Goal: Task Accomplishment & Management: Complete application form

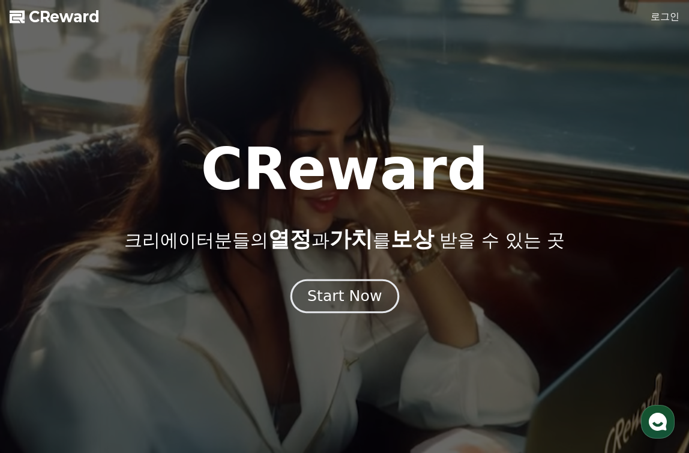
click at [357, 308] on button "Start Now" at bounding box center [344, 296] width 109 height 34
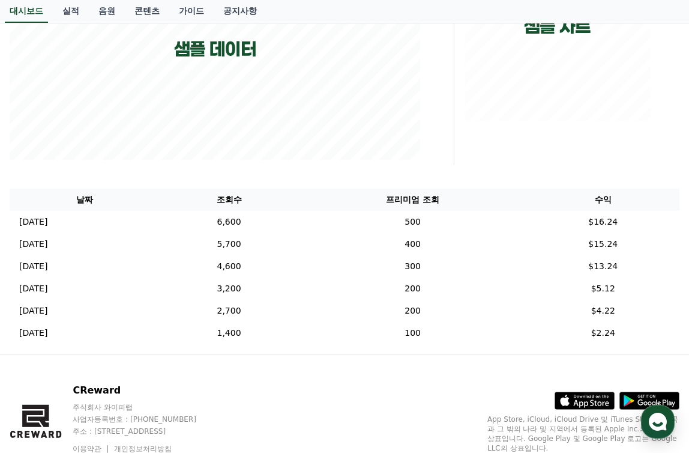
scroll to position [240, 0]
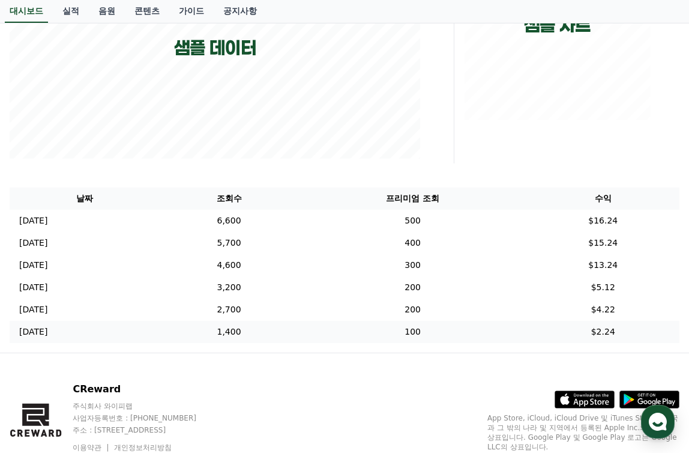
click at [270, 334] on td "1,400" at bounding box center [228, 332] width 139 height 22
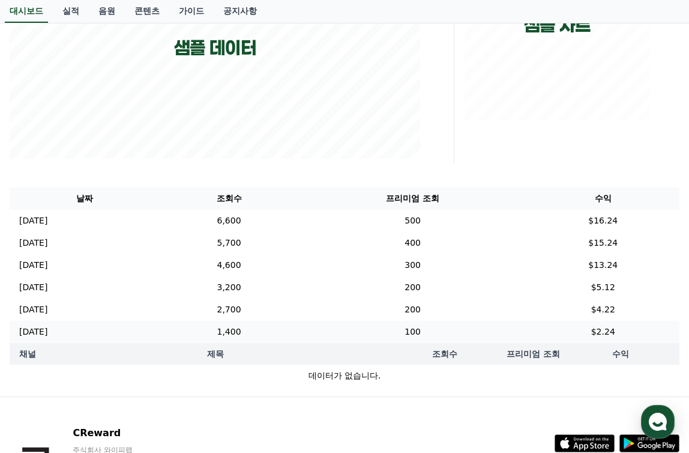
click at [280, 323] on td "1,400" at bounding box center [228, 332] width 139 height 22
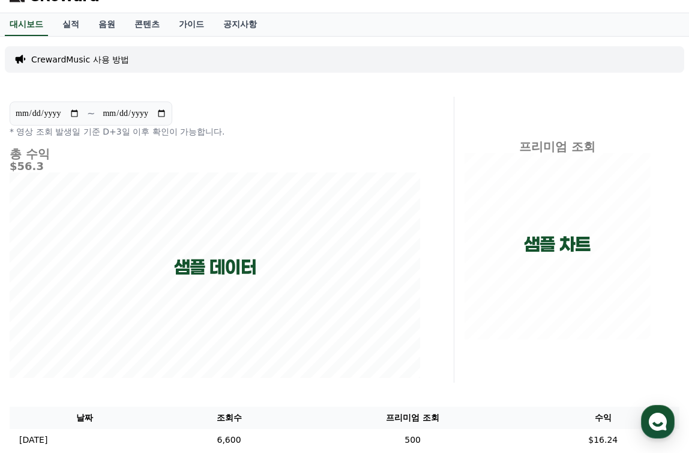
scroll to position [0, 0]
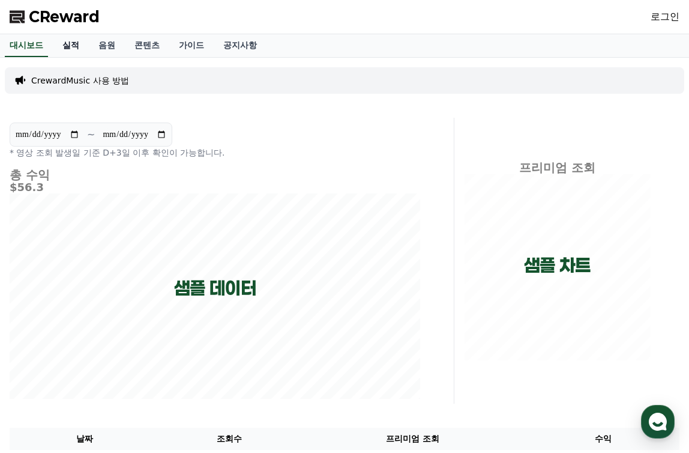
click at [70, 51] on link "실적" at bounding box center [71, 45] width 36 height 23
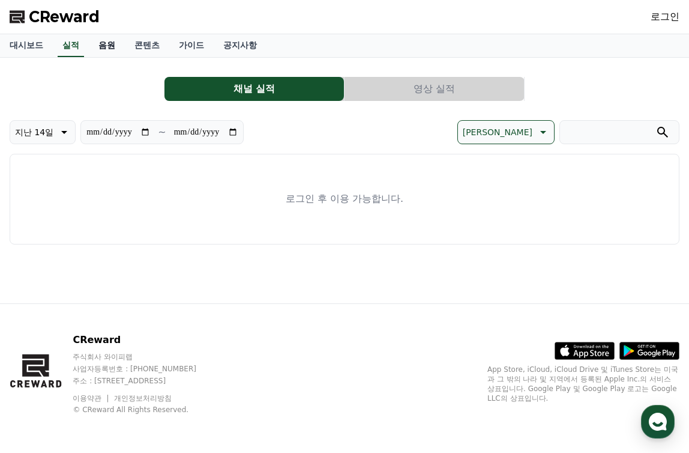
click at [95, 45] on link "음원" at bounding box center [107, 45] width 36 height 23
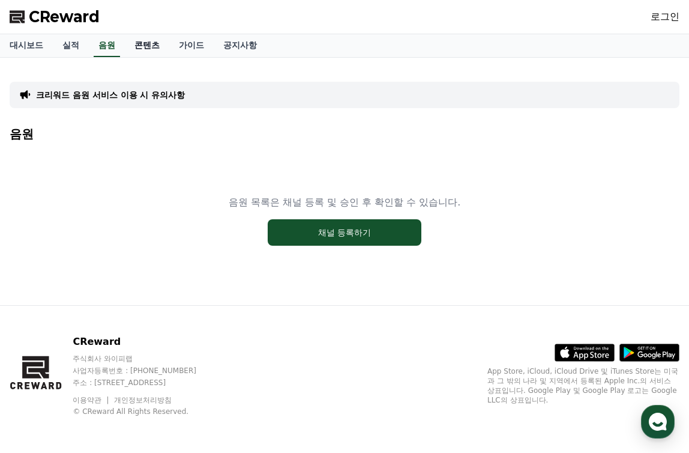
click at [151, 49] on link "콘텐츠" at bounding box center [147, 45] width 44 height 23
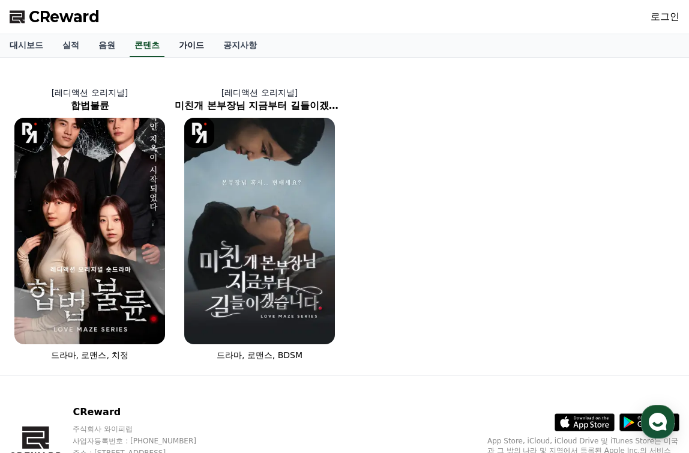
click at [197, 49] on link "가이드" at bounding box center [191, 45] width 44 height 23
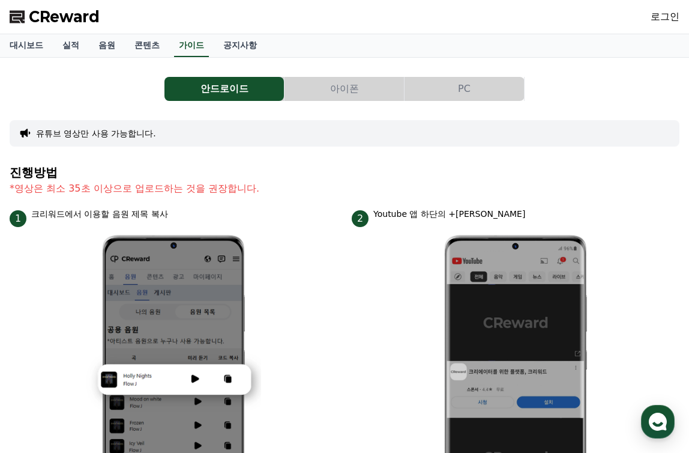
click at [320, 87] on button "아이폰" at bounding box center [344, 89] width 119 height 24
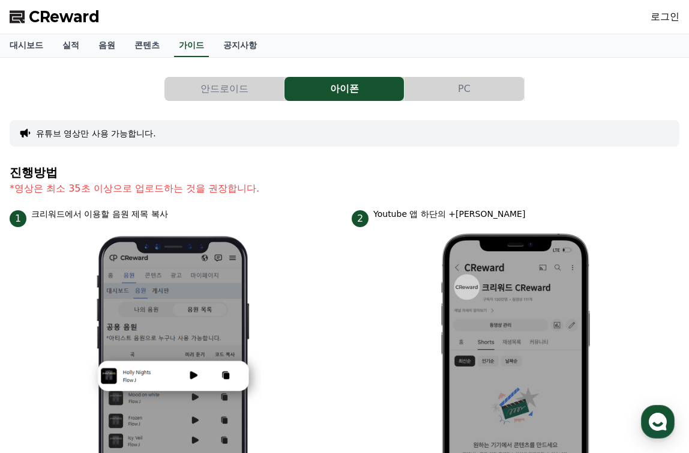
click at [502, 91] on button "PC" at bounding box center [464, 89] width 119 height 24
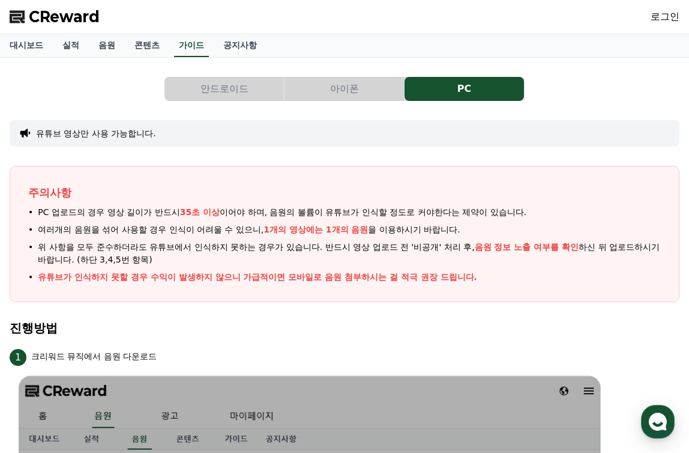
click at [663, 22] on link "로그인" at bounding box center [665, 17] width 29 height 14
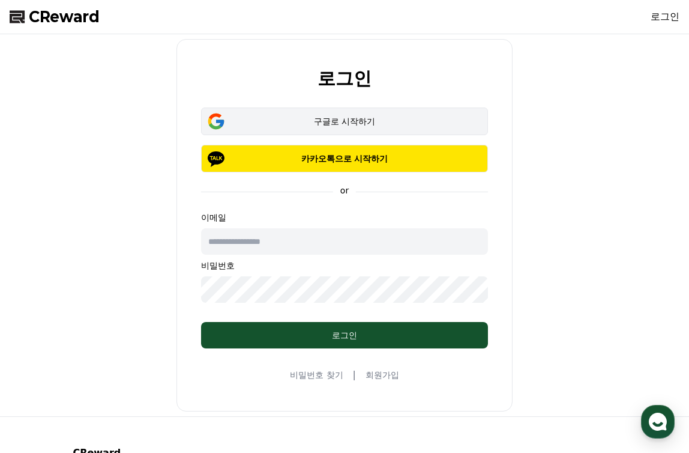
click at [394, 125] on div "구글로 시작하기" at bounding box center [345, 121] width 252 height 12
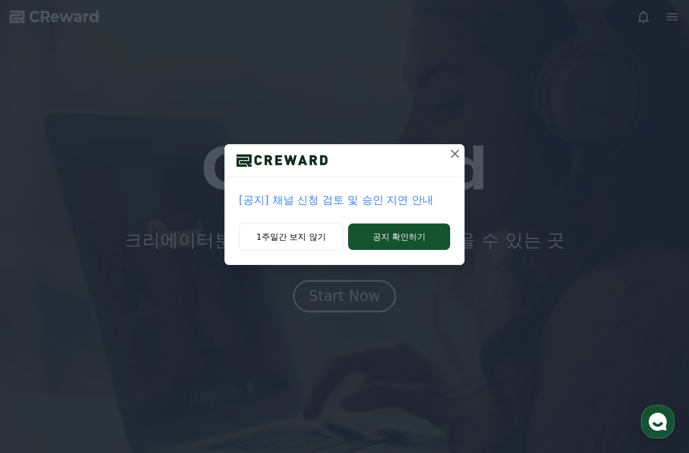
click at [400, 197] on p "[공지] 채널 신청 검토 및 승인 지연 안내" at bounding box center [344, 200] width 211 height 17
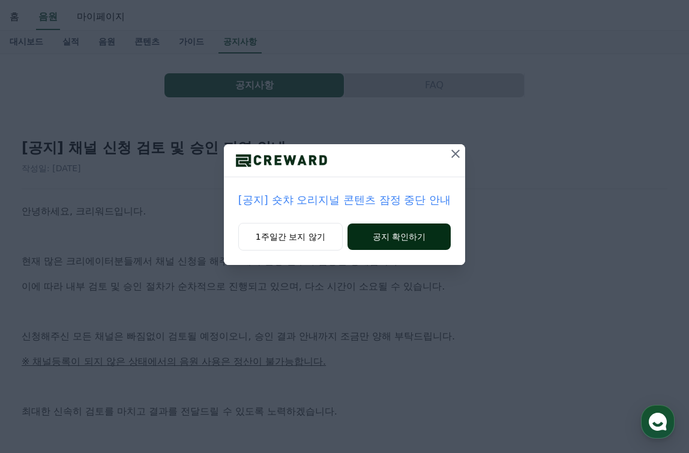
scroll to position [120, 0]
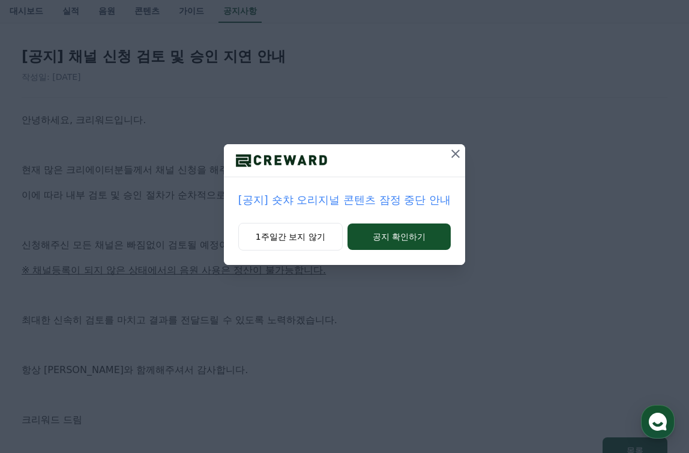
click at [450, 159] on icon at bounding box center [456, 154] width 14 height 14
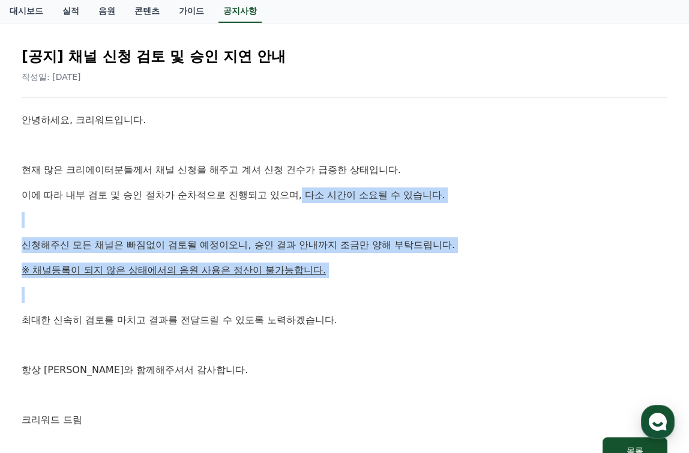
drag, startPoint x: 309, startPoint y: 232, endPoint x: 319, endPoint y: 279, distance: 48.1
click at [319, 279] on div "안녕하세요, 크리워드입니다. 현재 많은 크리에이터분들께서 채널 신청을 해주고 계셔 신청 건수가 급증한 상태입니다. 이에 따라 내부 검토 및 승…" at bounding box center [345, 269] width 646 height 315
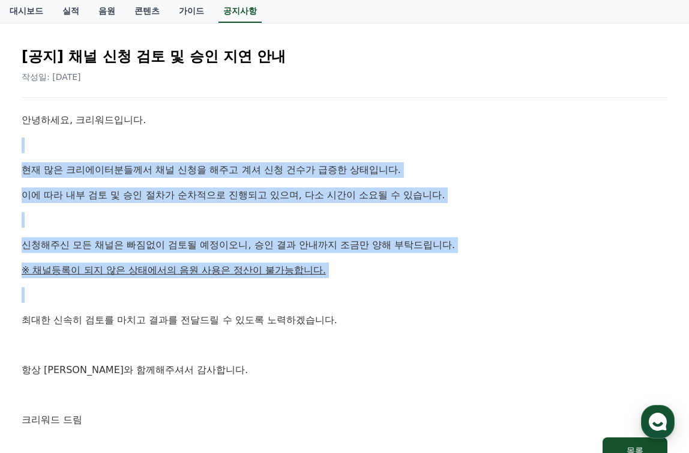
drag, startPoint x: 340, startPoint y: 253, endPoint x: 343, endPoint y: 143, distance: 109.9
click at [343, 143] on div "안녕하세요, 크리워드입니다. 현재 많은 크리에이터분들께서 채널 신청을 해주고 계셔 신청 건수가 급증한 상태입니다. 이에 따라 내부 검토 및 승…" at bounding box center [345, 269] width 646 height 315
click at [343, 143] on p at bounding box center [345, 146] width 646 height 16
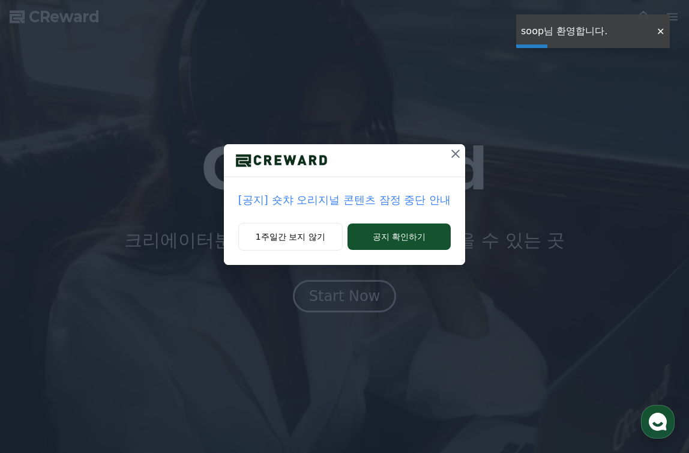
click at [452, 153] on icon at bounding box center [456, 154] width 14 height 14
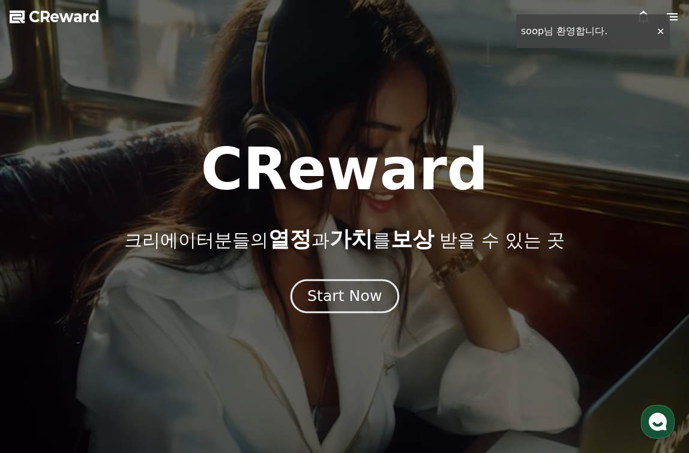
click at [362, 293] on div "Start Now" at bounding box center [344, 296] width 74 height 20
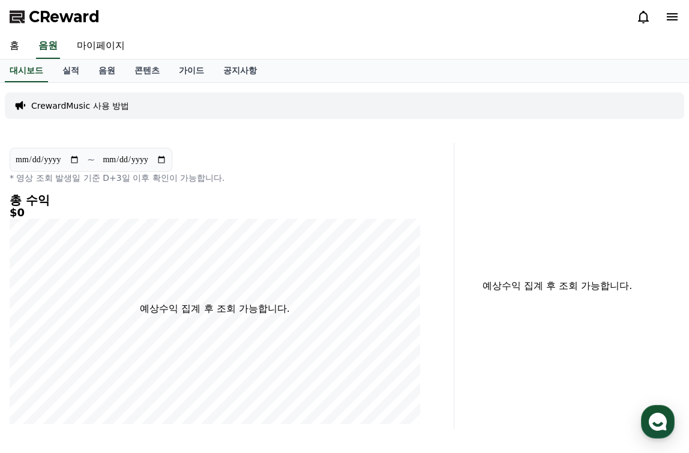
click at [671, 16] on icon at bounding box center [672, 16] width 11 height 7
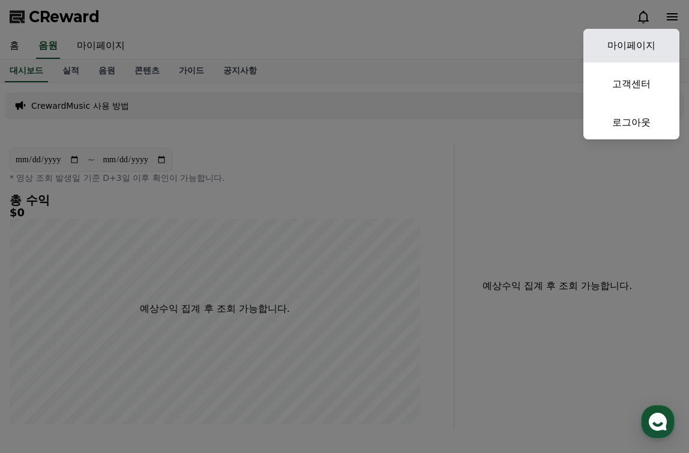
click at [645, 45] on link "마이페이지" at bounding box center [632, 46] width 96 height 34
select select "**********"
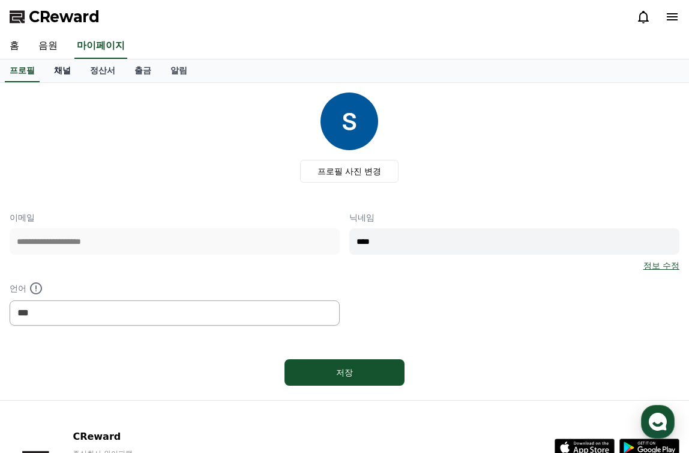
click at [70, 73] on link "채널" at bounding box center [62, 70] width 36 height 23
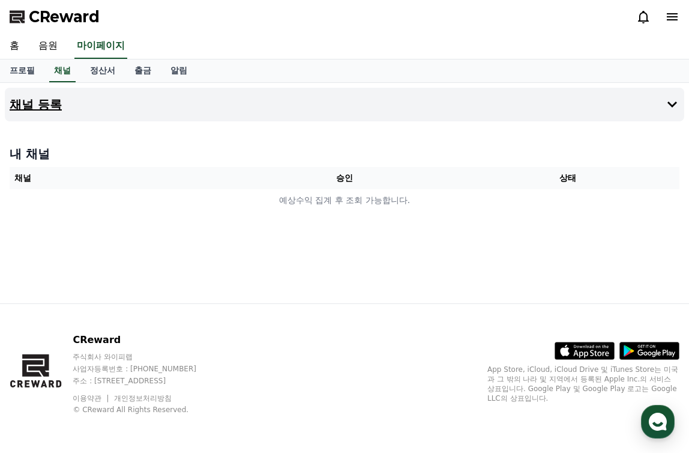
click at [663, 104] on button "채널 등록" at bounding box center [345, 105] width 680 height 34
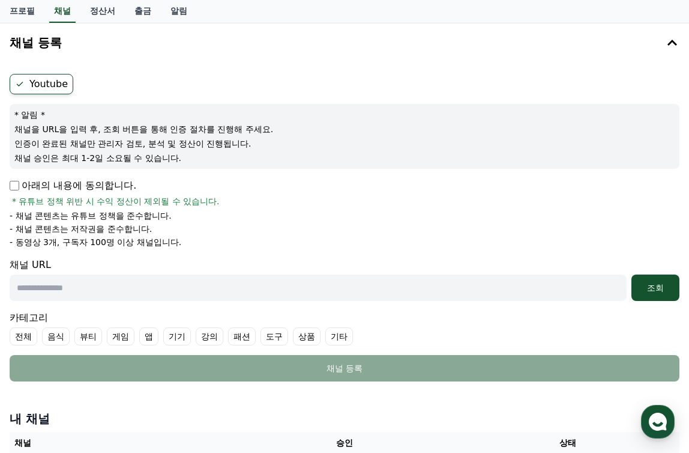
scroll to position [120, 0]
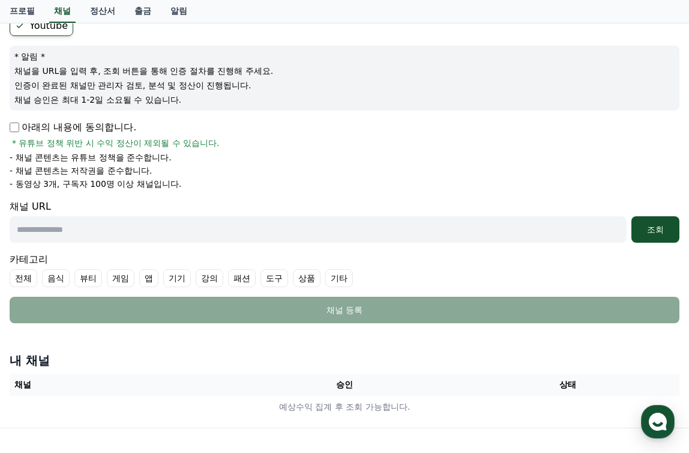
click at [116, 277] on label "게임" at bounding box center [121, 278] width 28 height 18
click at [160, 233] on input "text" at bounding box center [318, 229] width 617 height 26
paste input "**********"
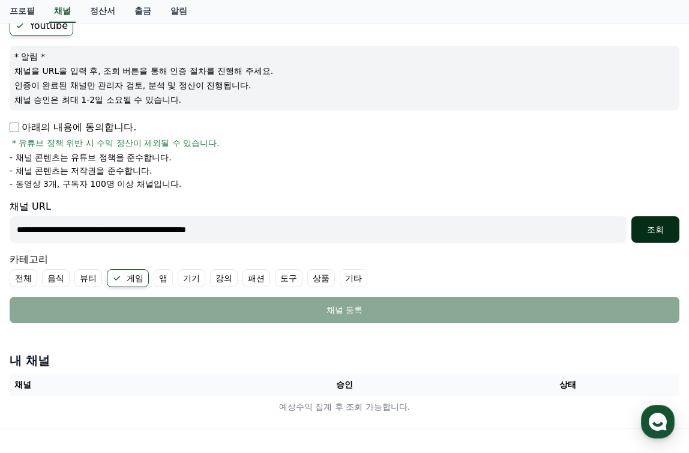
type input "**********"
click at [668, 223] on div "조회" at bounding box center [655, 229] width 38 height 12
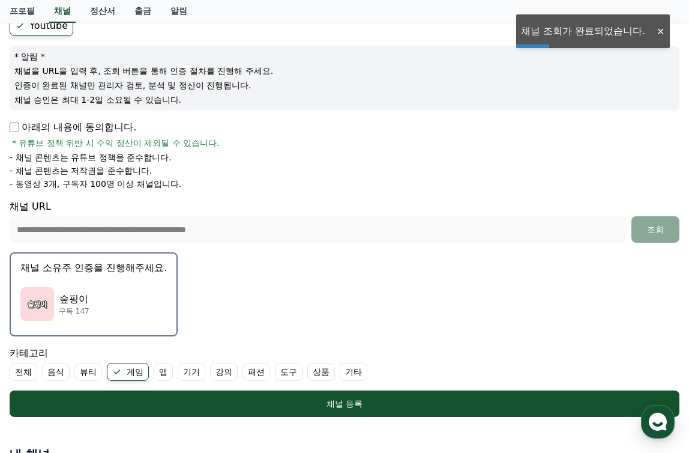
click at [67, 296] on p "숲핑이" at bounding box center [74, 299] width 31 height 14
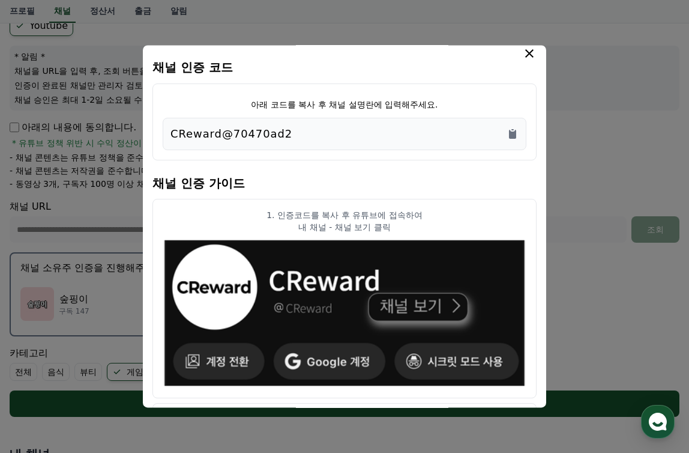
scroll to position [0, 0]
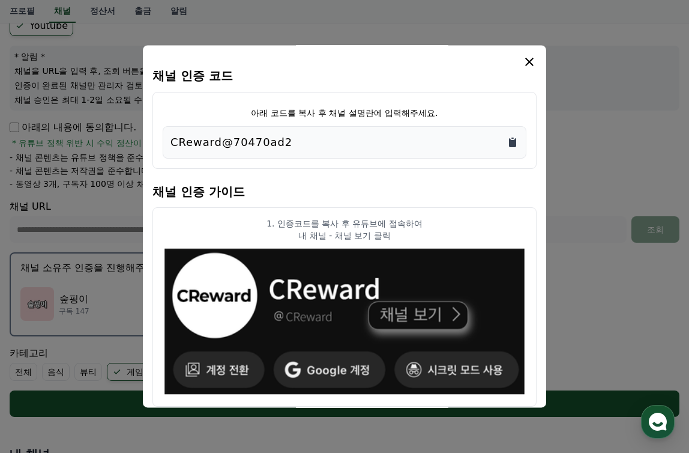
click at [515, 144] on icon "Copy to clipboard" at bounding box center [512, 142] width 7 height 9
click at [524, 64] on icon "modal" at bounding box center [529, 62] width 14 height 14
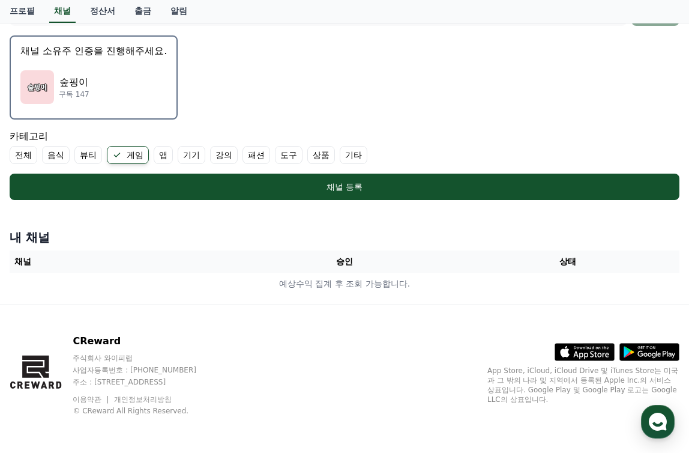
scroll to position [338, 0]
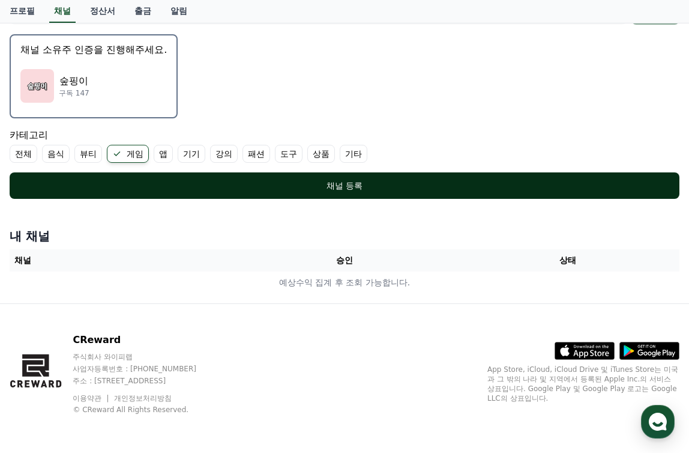
click at [374, 185] on div "채널 등록" at bounding box center [345, 186] width 622 height 12
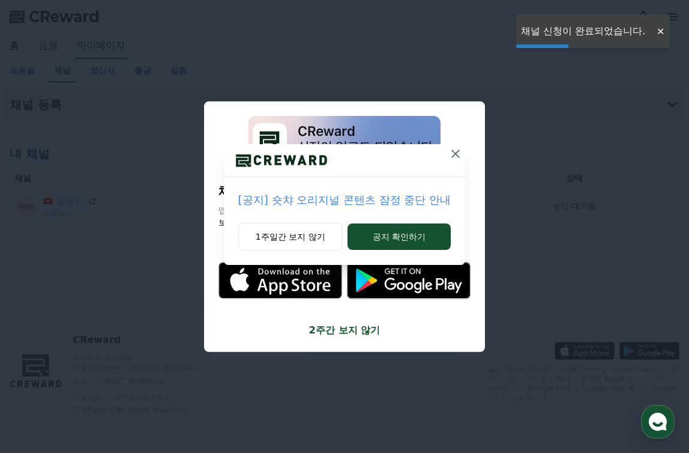
click at [453, 155] on icon at bounding box center [456, 154] width 14 height 14
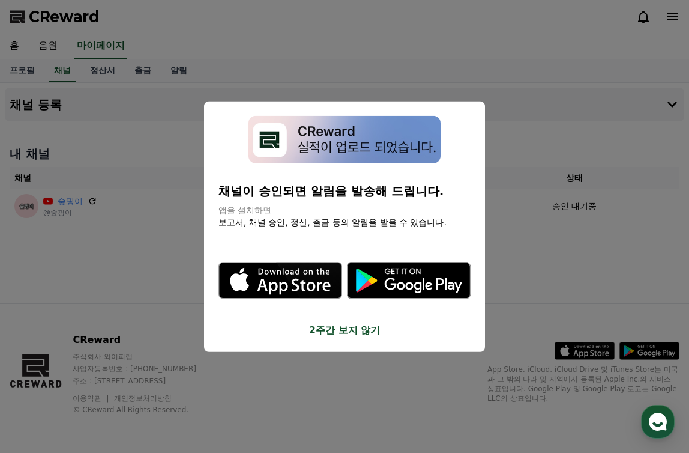
click at [364, 331] on button "2주간 보지 않기" at bounding box center [345, 329] width 252 height 14
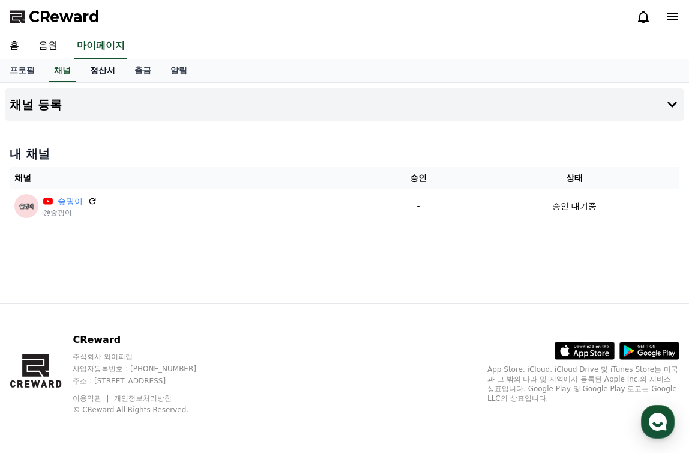
click at [100, 74] on link "정산서" at bounding box center [102, 70] width 44 height 23
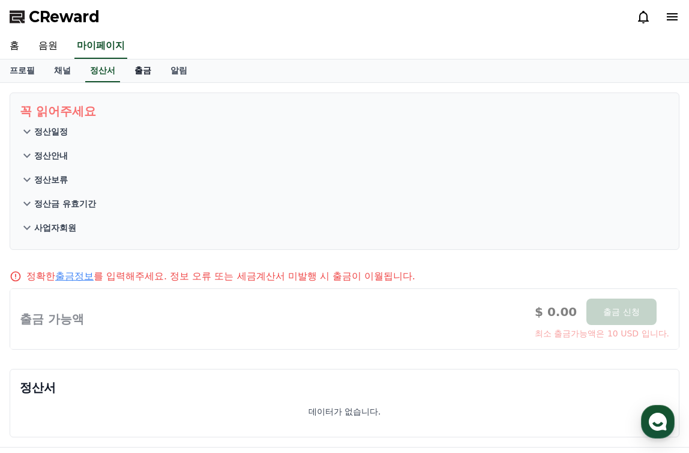
click at [143, 69] on link "출금" at bounding box center [143, 70] width 36 height 23
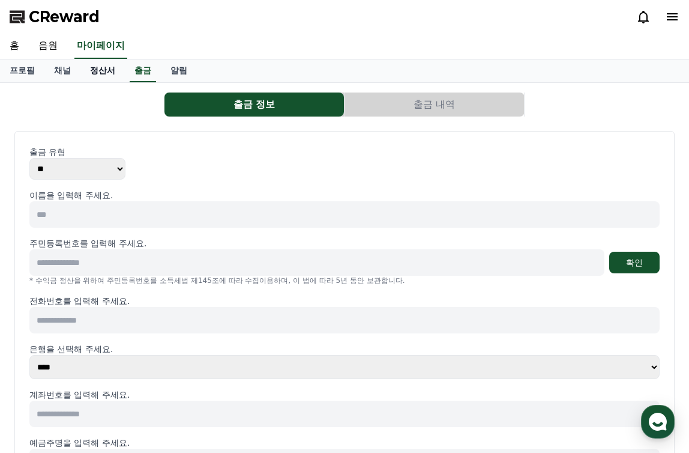
click at [110, 72] on link "정산서" at bounding box center [102, 70] width 44 height 23
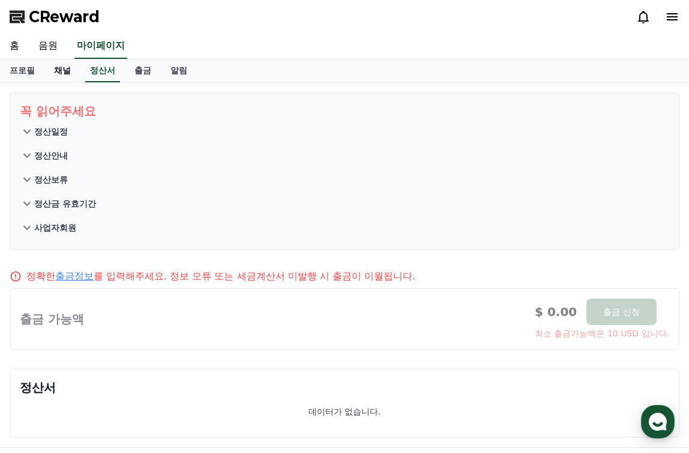
click at [72, 72] on link "채널" at bounding box center [62, 70] width 36 height 23
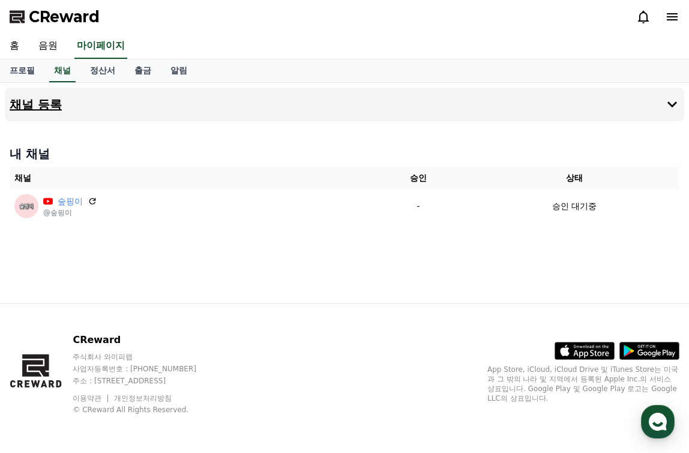
click at [673, 115] on button "채널 등록" at bounding box center [345, 105] width 680 height 34
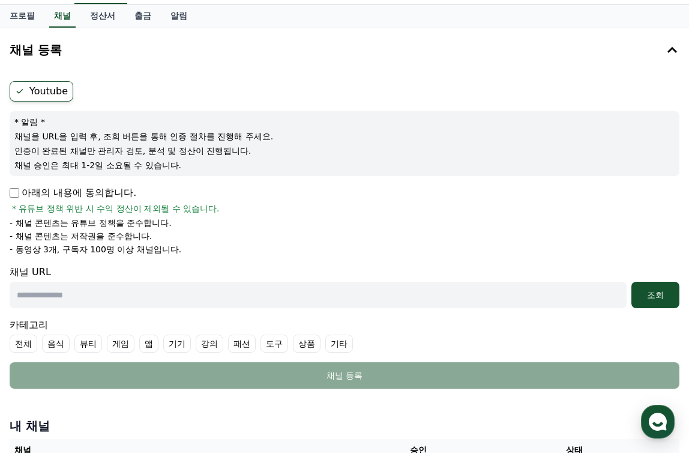
scroll to position [60, 0]
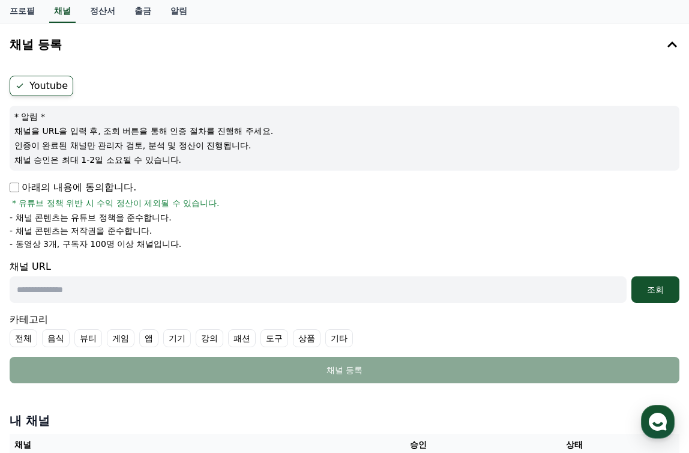
click at [103, 189] on p "아래의 내용에 동의합니다." at bounding box center [73, 187] width 127 height 14
click at [41, 187] on p "아래의 내용에 동의합니다." at bounding box center [73, 187] width 127 height 14
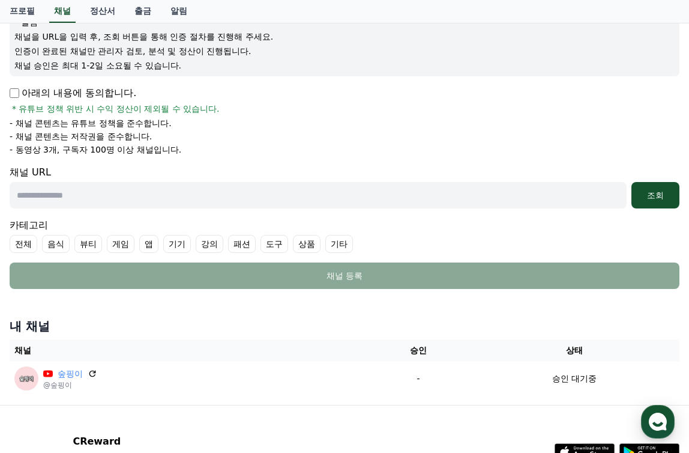
scroll to position [180, 0]
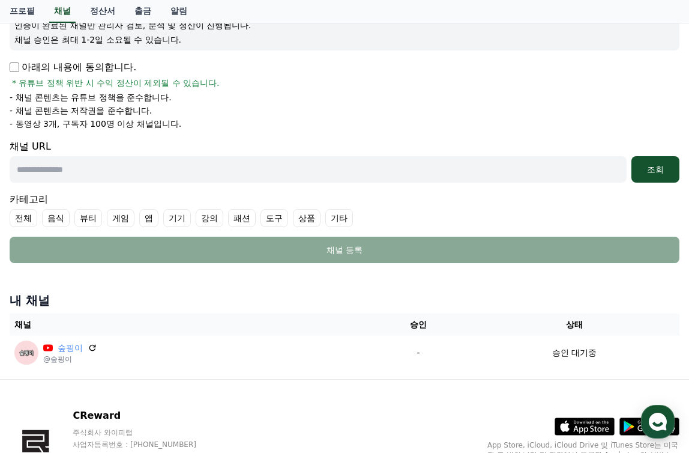
click at [126, 181] on input "text" at bounding box center [318, 169] width 617 height 26
type input "**********"
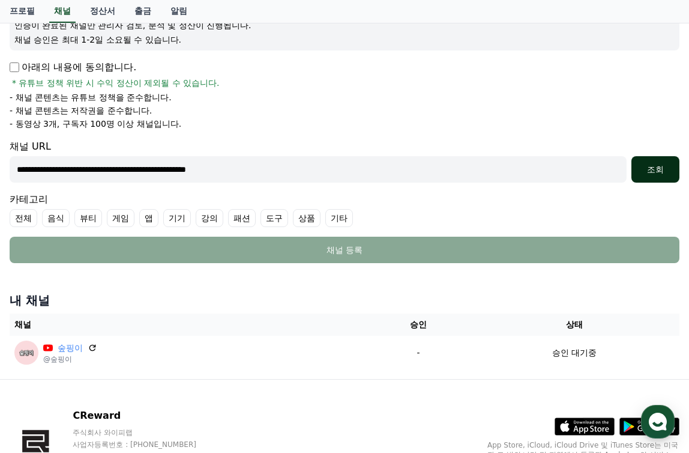
click at [655, 175] on button "조회" at bounding box center [656, 169] width 48 height 26
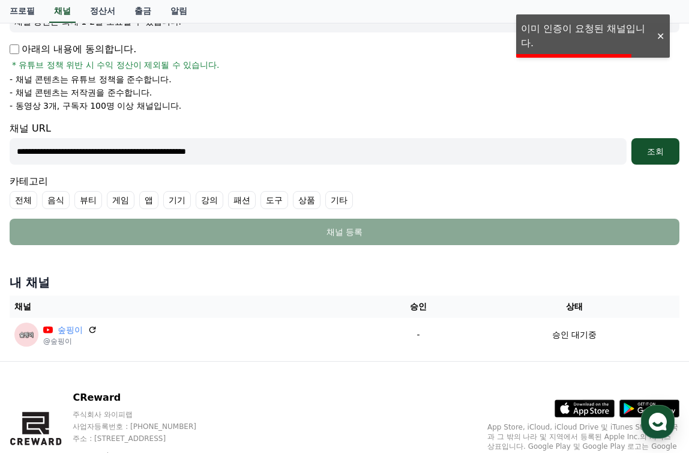
scroll to position [256, 0]
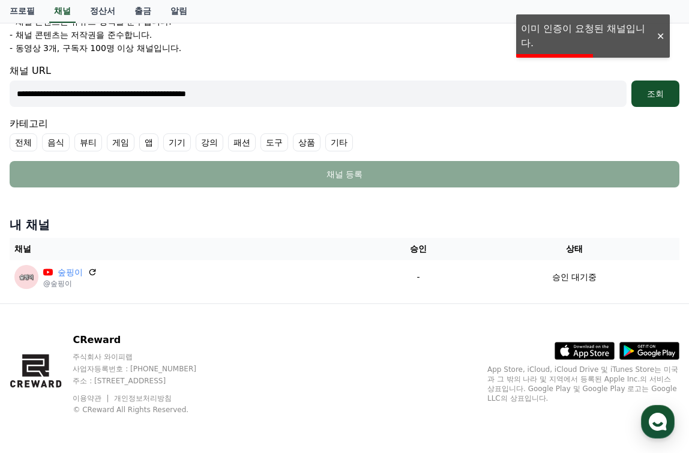
drag, startPoint x: 95, startPoint y: 272, endPoint x: 459, endPoint y: 43, distance: 430.6
click at [95, 272] on icon at bounding box center [93, 272] width 10 height 10
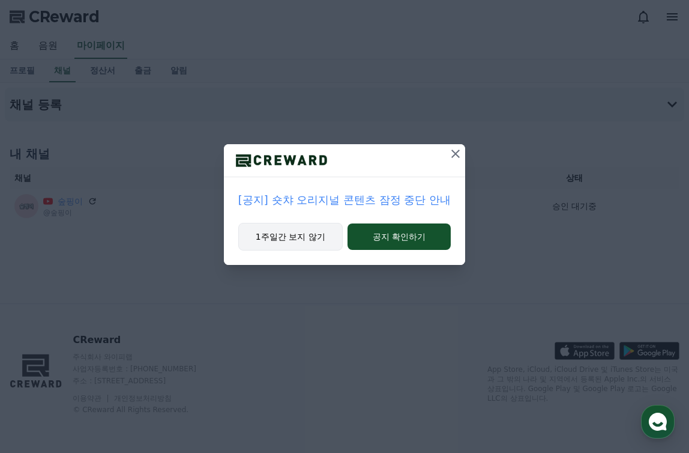
click at [302, 232] on button "1주일간 보지 않기" at bounding box center [290, 237] width 104 height 28
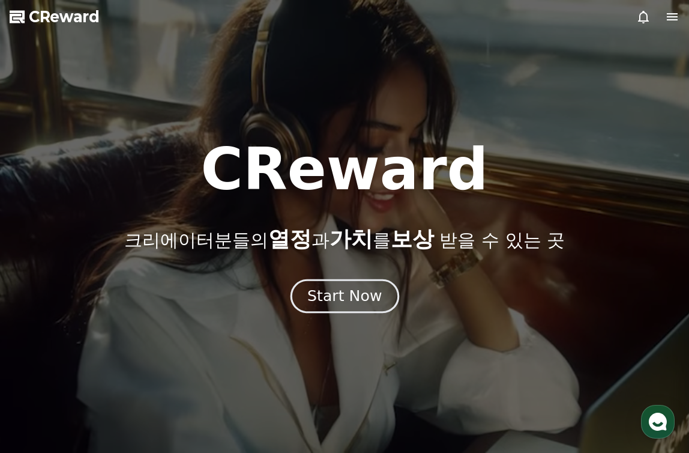
click at [370, 299] on div "Start Now" at bounding box center [344, 296] width 74 height 20
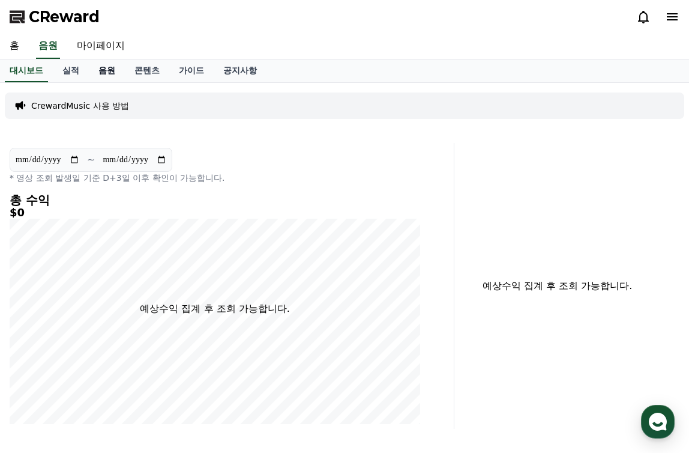
click at [118, 79] on link "음원" at bounding box center [107, 70] width 36 height 23
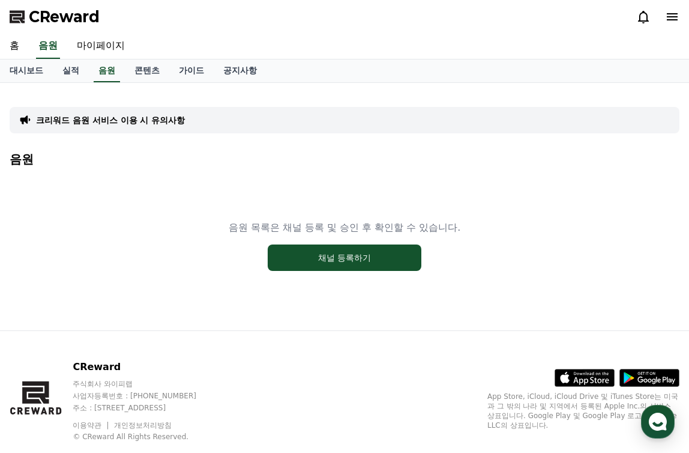
click at [151, 127] on div "크리워드 음원 서비스 이용 시 유의사항" at bounding box center [345, 120] width 670 height 26
click at [154, 122] on p "크리워드 음원 서비스 이용 시 유의사항" at bounding box center [110, 120] width 149 height 12
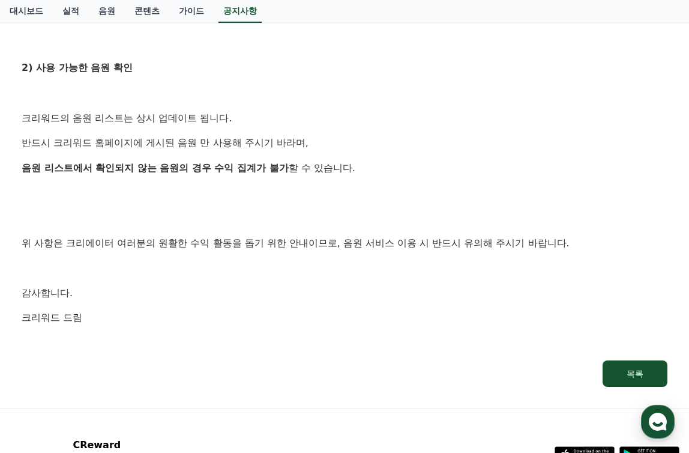
scroll to position [721, 0]
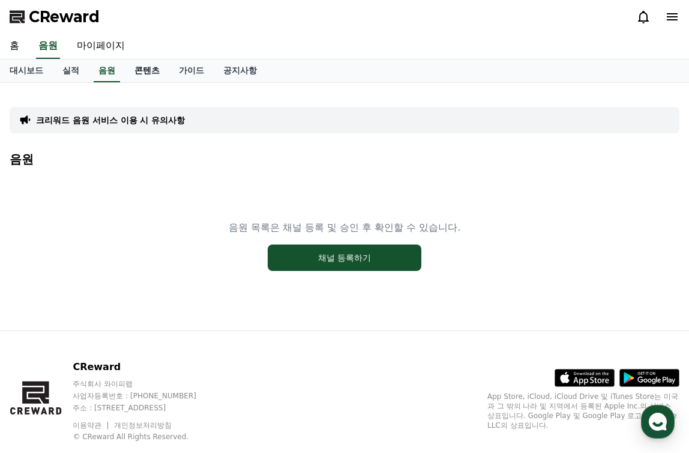
click at [151, 69] on link "콘텐츠" at bounding box center [147, 70] width 44 height 23
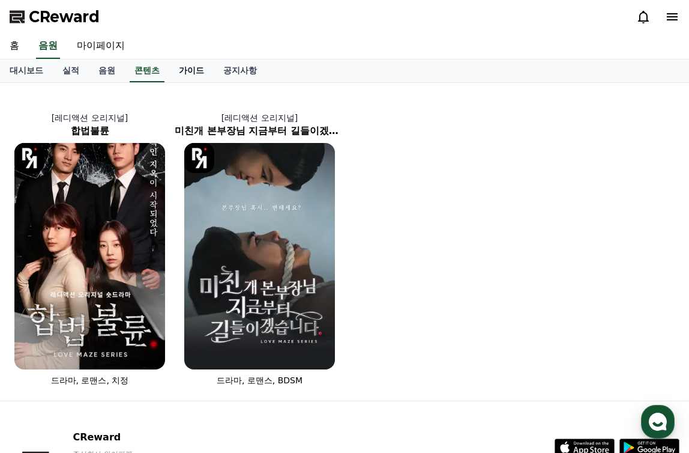
click at [189, 77] on link "가이드" at bounding box center [191, 70] width 44 height 23
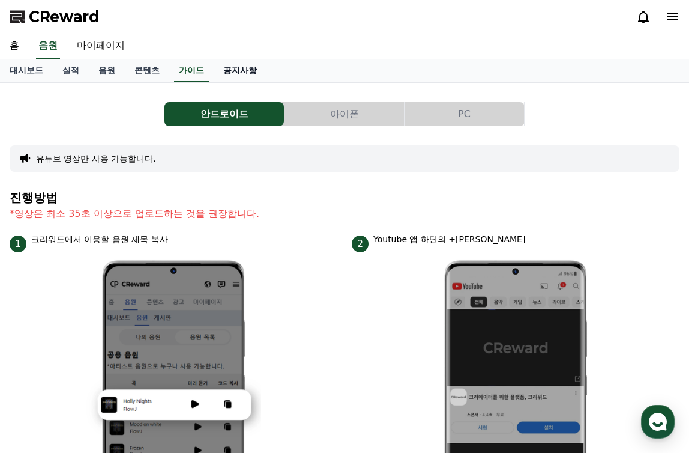
click at [243, 74] on link "공지사항" at bounding box center [240, 70] width 53 height 23
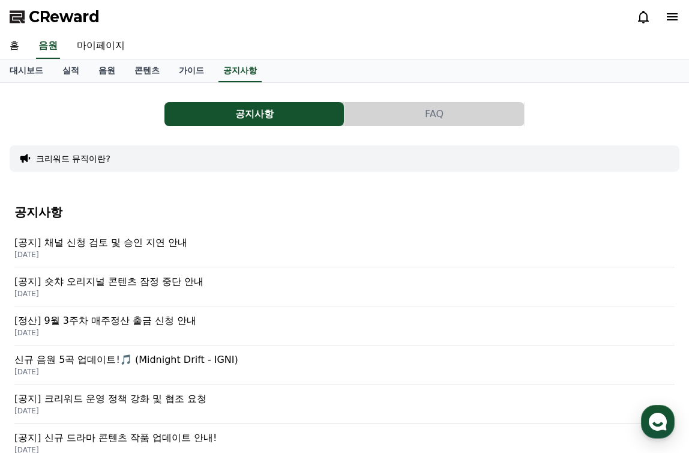
click at [163, 244] on p "[공지] 채널 신청 검토 및 승인 지연 안내" at bounding box center [344, 242] width 660 height 14
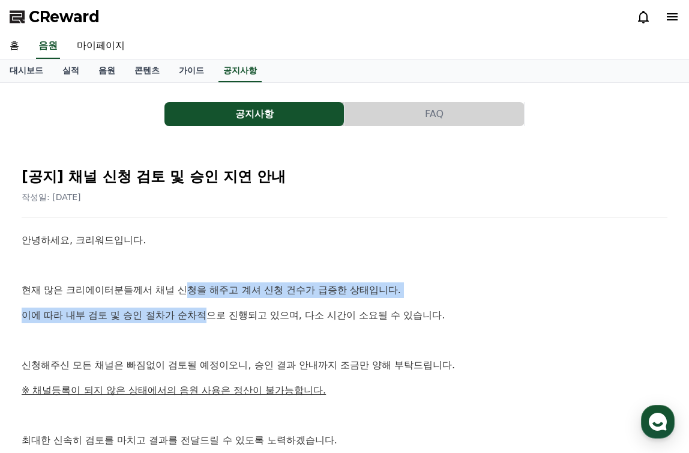
drag, startPoint x: 193, startPoint y: 283, endPoint x: 208, endPoint y: 322, distance: 42.4
click at [208, 322] on div "안녕하세요, 크리워드입니다. 현재 많은 크리에이터분들께서 채널 신청을 해주고 계셔 신청 건수가 급증한 상태입니다. 이에 따라 내부 검토 및 승…" at bounding box center [345, 389] width 646 height 315
click at [208, 322] on p "이에 따라 내부 검토 및 승인 절차가 순차적으로 진행되고 있으며, 다소 시간이 소요될 수 있습니다." at bounding box center [345, 315] width 646 height 16
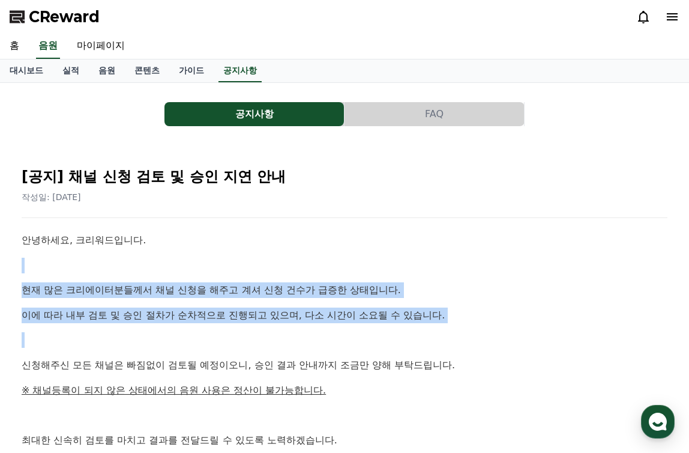
drag, startPoint x: 234, startPoint y: 283, endPoint x: 224, endPoint y: 325, distance: 43.7
click at [224, 325] on div "안녕하세요, 크리워드입니다. 현재 많은 크리에이터분들께서 채널 신청을 해주고 계셔 신청 건수가 급증한 상태입니다. 이에 따라 내부 검토 및 승…" at bounding box center [345, 389] width 646 height 315
drag, startPoint x: 239, startPoint y: 280, endPoint x: 226, endPoint y: 329, distance: 51.0
click at [226, 329] on div "안녕하세요, 크리워드입니다. 현재 많은 크리에이터분들께서 채널 신청을 해주고 계셔 신청 건수가 급증한 상태입니다. 이에 따라 내부 검토 및 승…" at bounding box center [345, 389] width 646 height 315
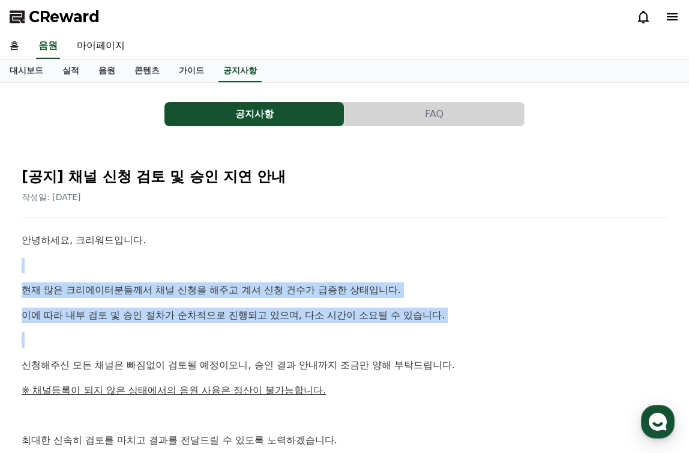
click at [226, 329] on div "안녕하세요, 크리워드입니다. 현재 많은 크리에이터분들께서 채널 신청을 해주고 계셔 신청 건수가 급증한 상태입니다. 이에 따라 내부 검토 및 승…" at bounding box center [345, 389] width 646 height 315
drag, startPoint x: 255, startPoint y: 264, endPoint x: 244, endPoint y: 337, distance: 74.6
click at [244, 337] on div "안녕하세요, 크리워드입니다. 현재 많은 크리에이터분들께서 채널 신청을 해주고 계셔 신청 건수가 급증한 상태입니다. 이에 따라 내부 검토 및 승…" at bounding box center [345, 389] width 646 height 315
click at [244, 337] on p at bounding box center [345, 340] width 646 height 16
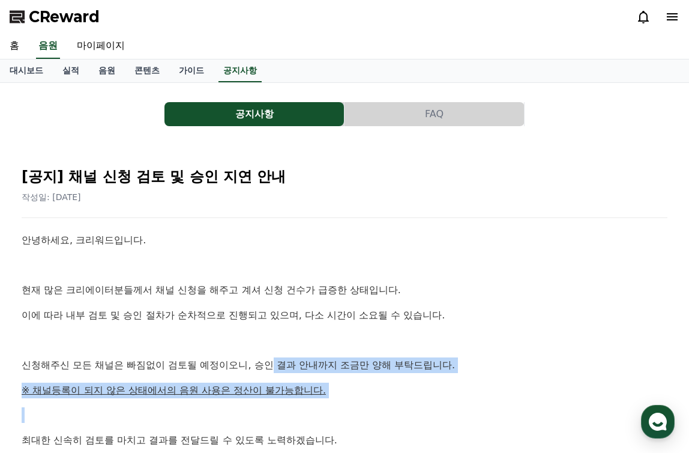
drag, startPoint x: 275, startPoint y: 352, endPoint x: 295, endPoint y: 404, distance: 54.7
click at [295, 404] on div "안녕하세요, 크리워드입니다. 현재 많은 크리에이터분들께서 채널 신청을 해주고 계셔 신청 건수가 급증한 상태입니다. 이에 따라 내부 검토 및 승…" at bounding box center [345, 389] width 646 height 315
drag, startPoint x: 277, startPoint y: 359, endPoint x: 277, endPoint y: 410, distance: 51.0
click at [277, 410] on div "안녕하세요, 크리워드입니다. 현재 많은 크리에이터분들께서 채널 신청을 해주고 계셔 신청 건수가 급증한 상태입니다. 이에 따라 내부 검토 및 승…" at bounding box center [345, 389] width 646 height 315
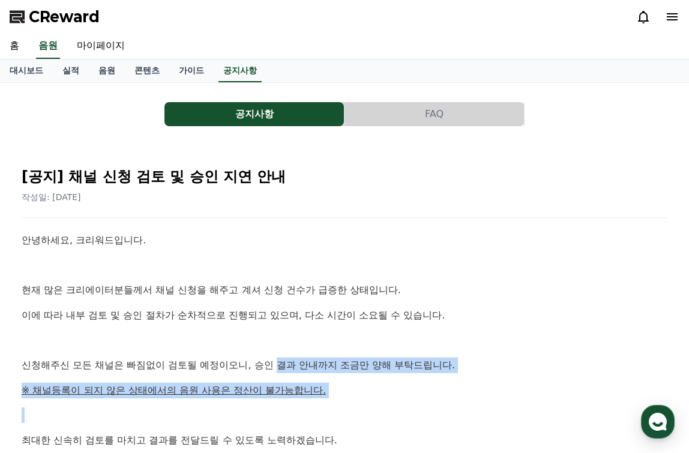
click at [277, 410] on p at bounding box center [345, 415] width 646 height 16
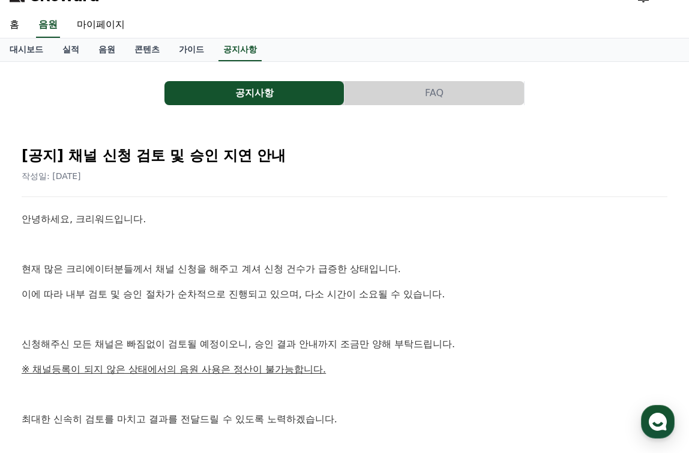
scroll to position [120, 0]
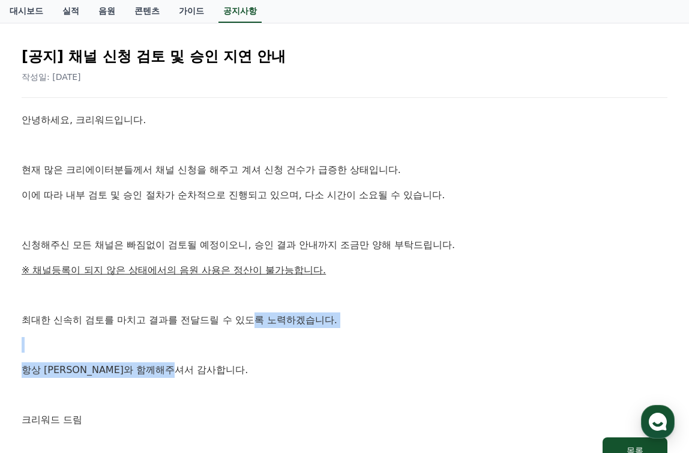
drag, startPoint x: 256, startPoint y: 321, endPoint x: 256, endPoint y: 371, distance: 49.8
click at [256, 371] on div "안녕하세요, 크리워드입니다. 현재 많은 크리에이터분들께서 채널 신청을 해주고 계셔 신청 건수가 급증한 상태입니다. 이에 따라 내부 검토 및 승…" at bounding box center [345, 269] width 646 height 315
click at [256, 372] on p "항상 크리워드와 함께해주셔서 감사합니다." at bounding box center [345, 370] width 646 height 16
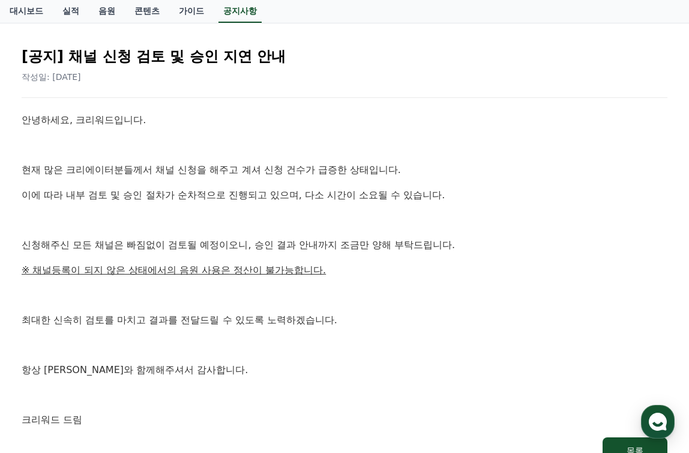
drag, startPoint x: 217, startPoint y: 301, endPoint x: 217, endPoint y: 288, distance: 13.8
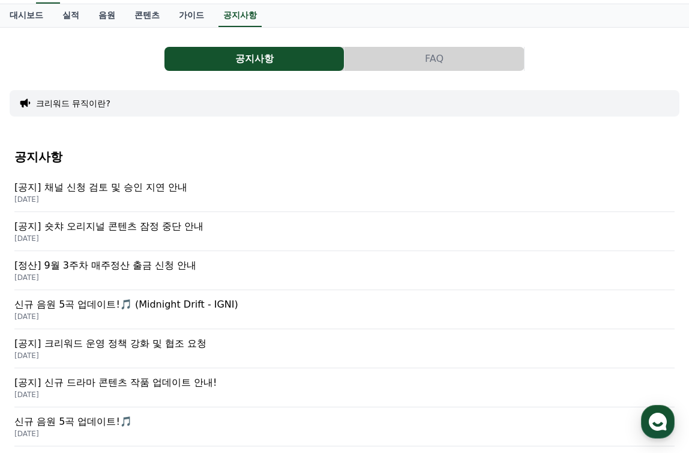
scroll to position [60, 0]
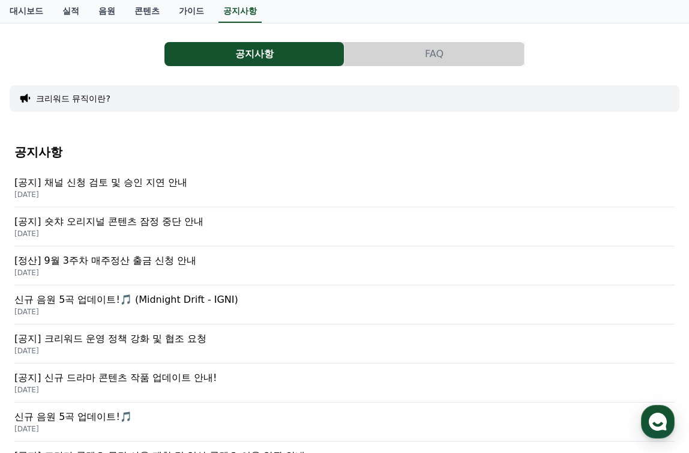
click at [190, 307] on p "2025-09-19" at bounding box center [344, 312] width 660 height 10
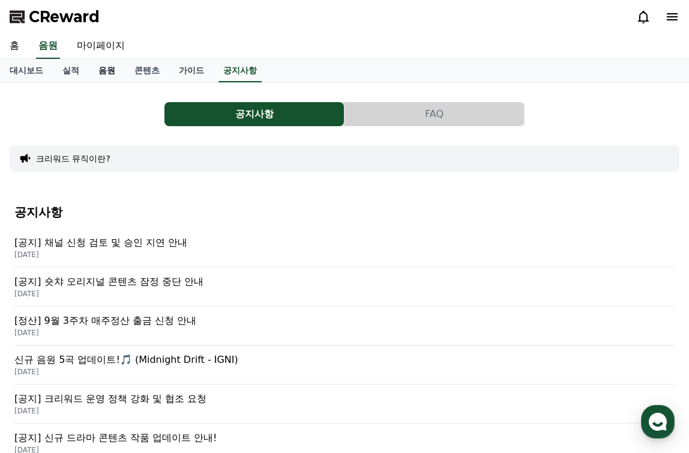
click at [116, 69] on link "음원" at bounding box center [107, 70] width 36 height 23
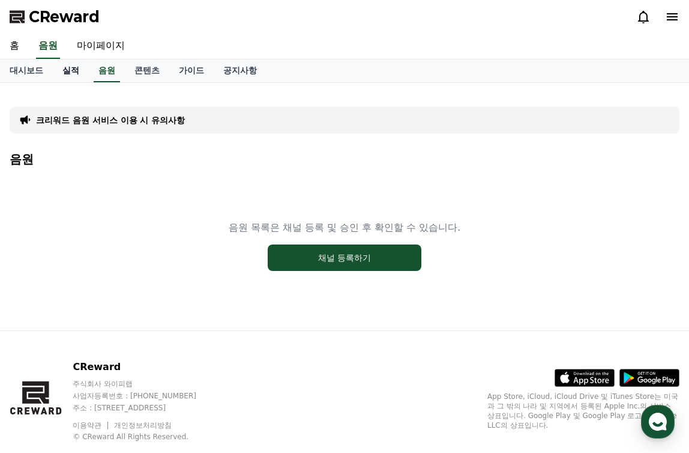
click at [67, 78] on link "실적" at bounding box center [71, 70] width 36 height 23
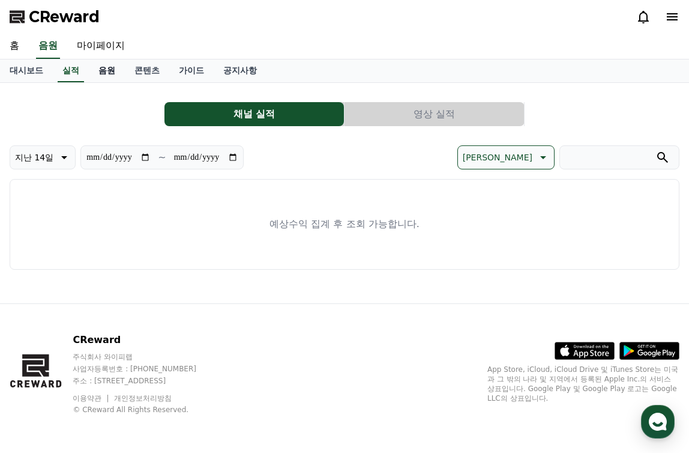
click at [112, 77] on link "음원" at bounding box center [107, 70] width 36 height 23
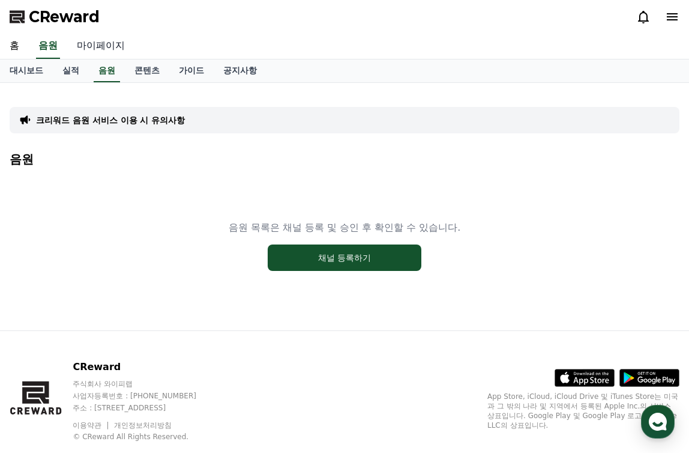
click at [91, 51] on link "마이페이지" at bounding box center [100, 46] width 67 height 25
select select "**********"
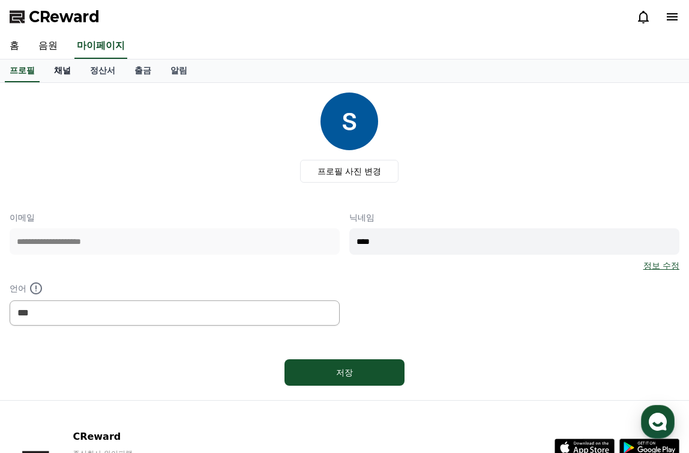
click at [64, 72] on link "채널" at bounding box center [62, 70] width 36 height 23
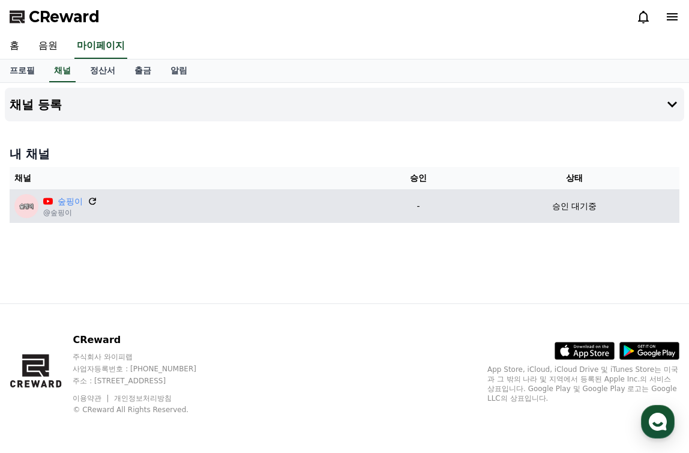
click at [94, 201] on icon at bounding box center [92, 201] width 7 height 7
